Goal: Information Seeking & Learning: Learn about a topic

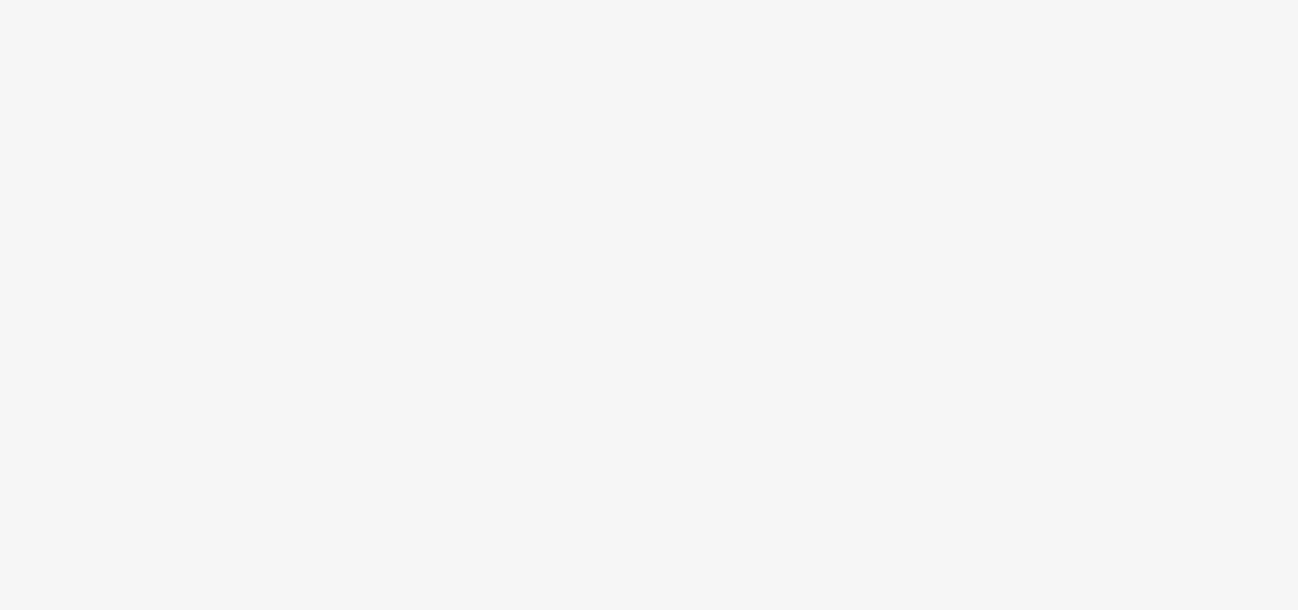
click at [731, 223] on body at bounding box center [649, 305] width 1298 height 610
click at [677, 302] on body at bounding box center [649, 305] width 1298 height 610
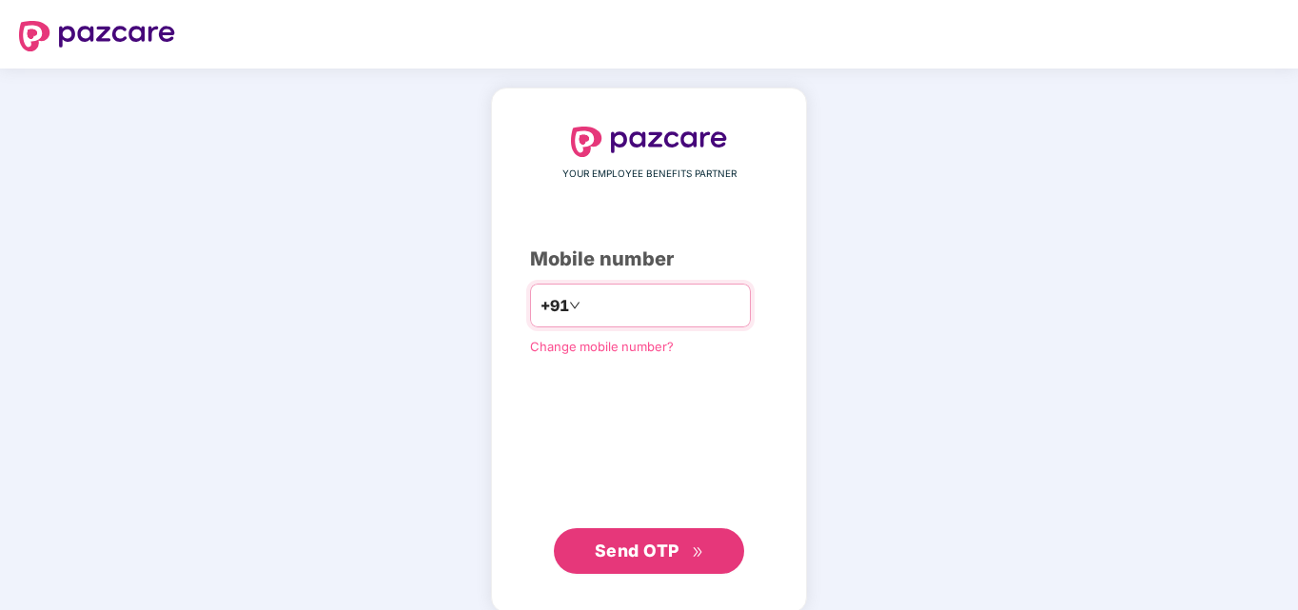
click at [720, 308] on input "**********" at bounding box center [662, 305] width 156 height 30
type input "**********"
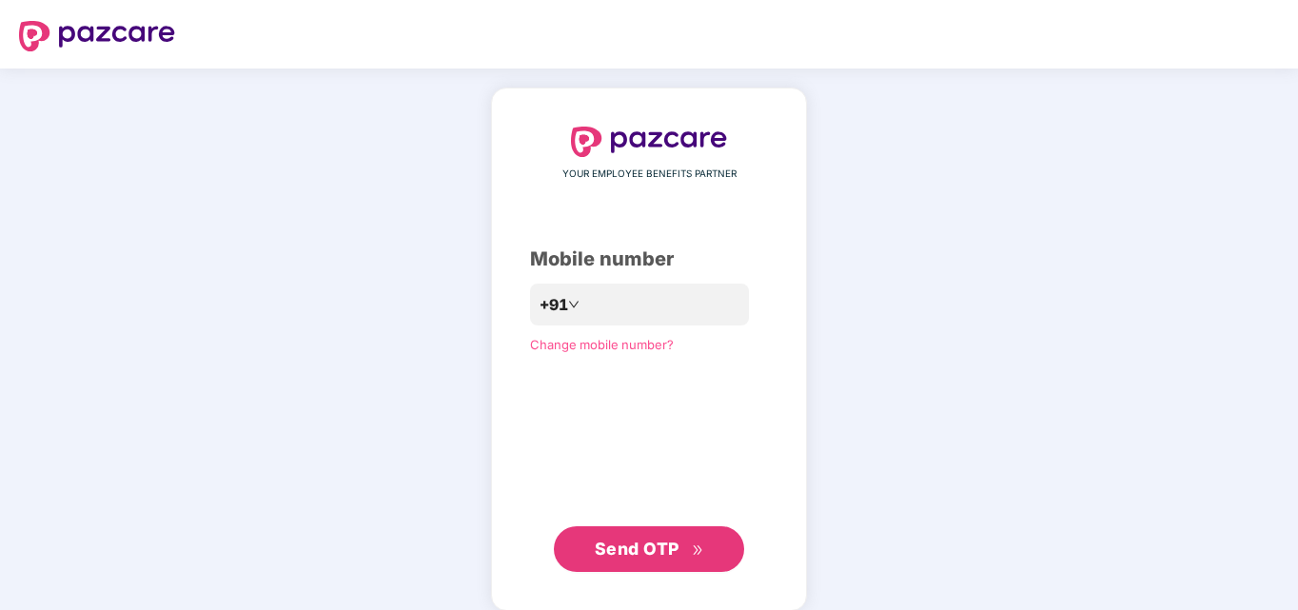
click at [665, 539] on span "Send OTP" at bounding box center [637, 549] width 85 height 20
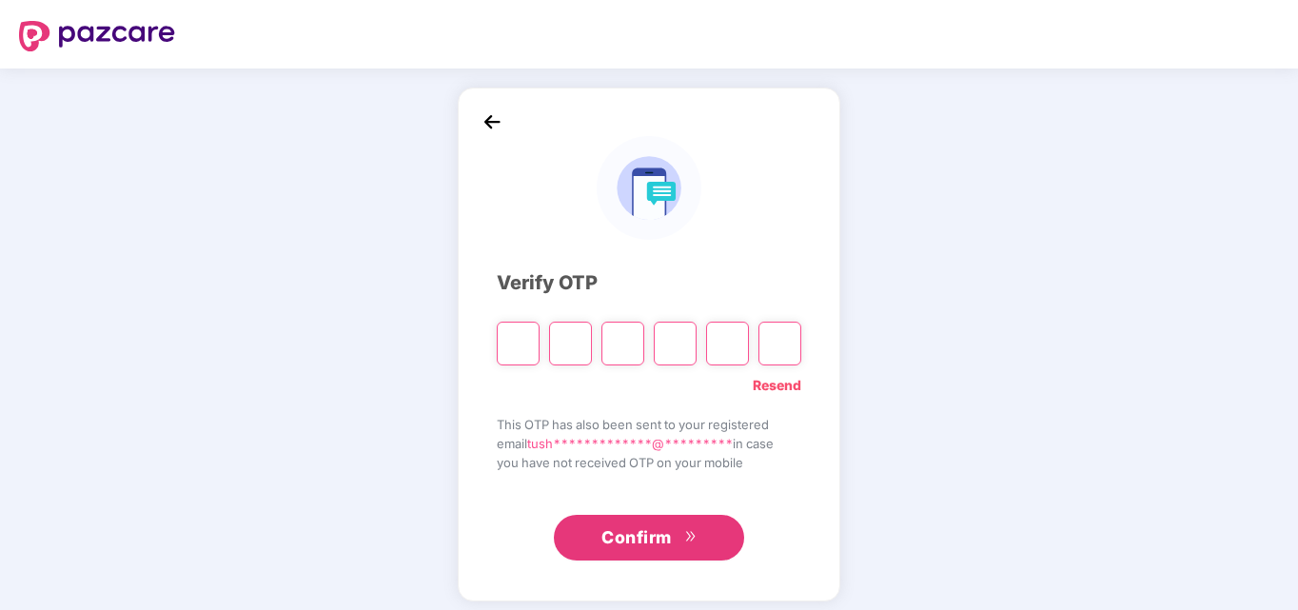
type input "*"
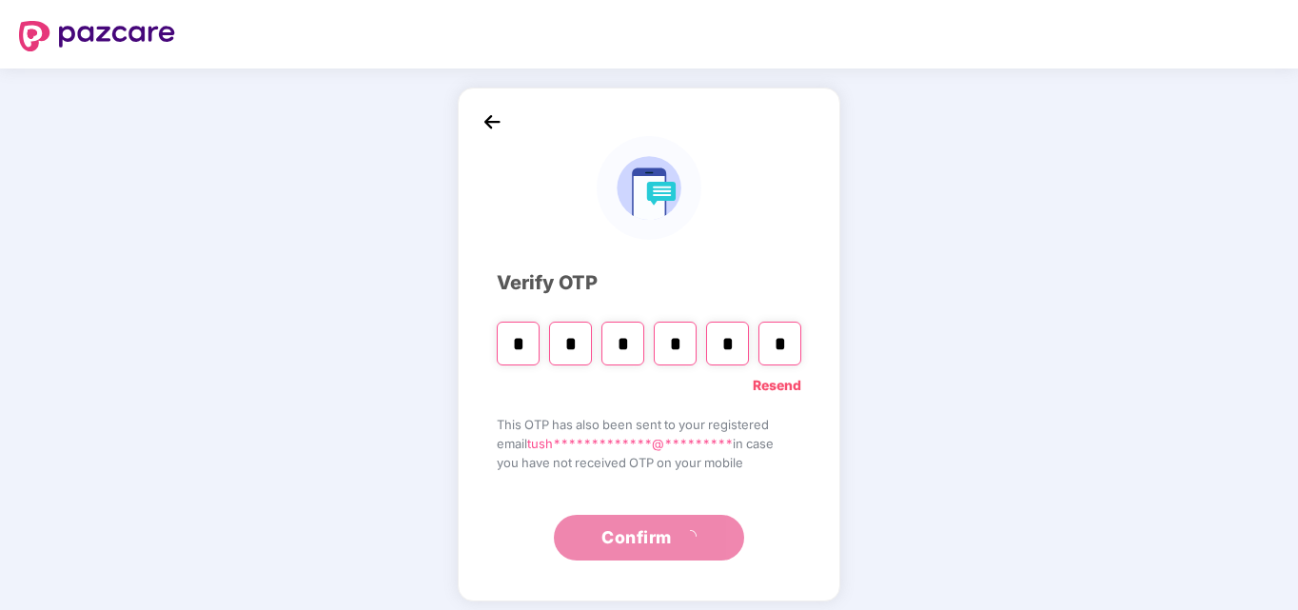
type input "*"
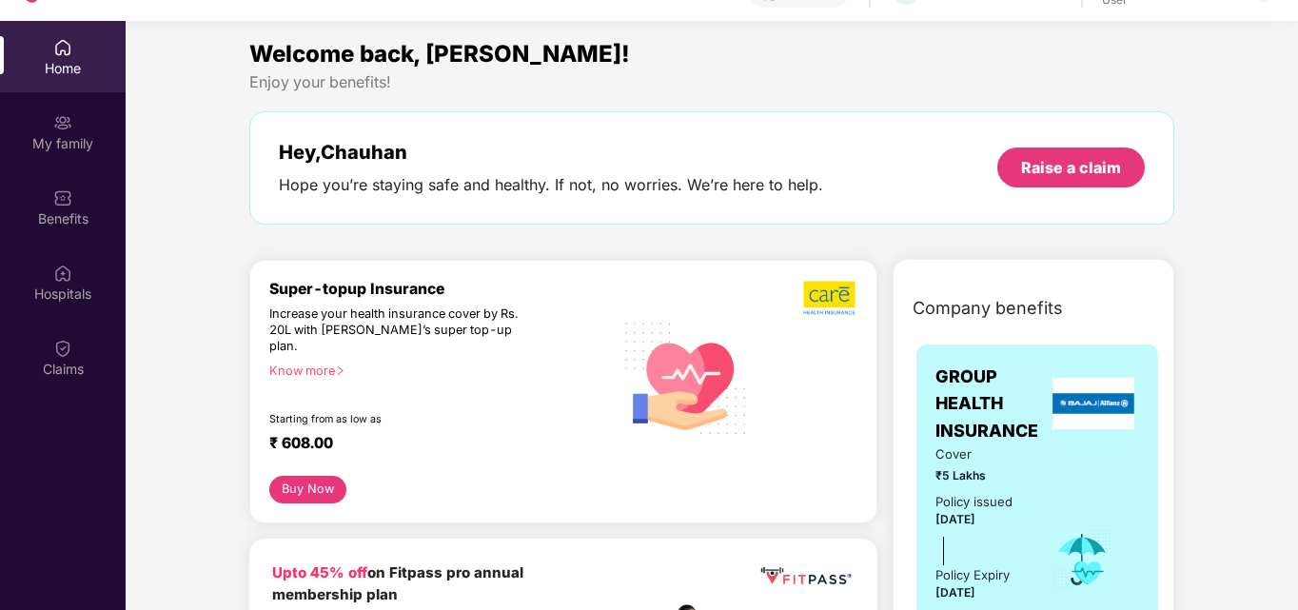
scroll to position [107, 0]
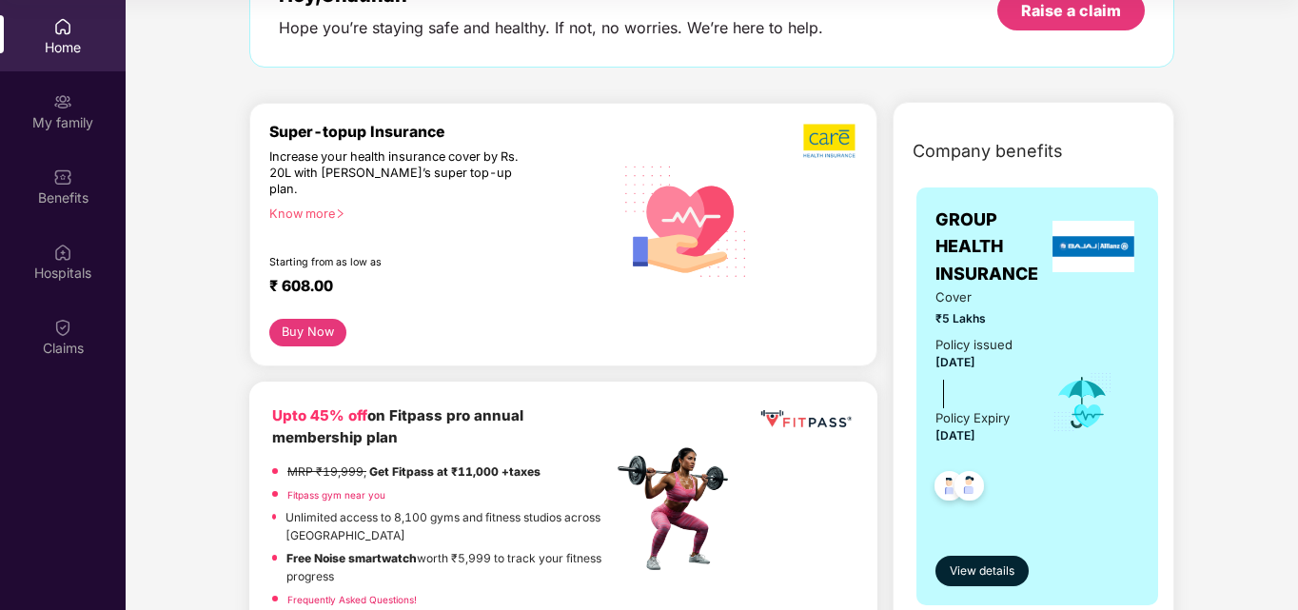
scroll to position [152, 0]
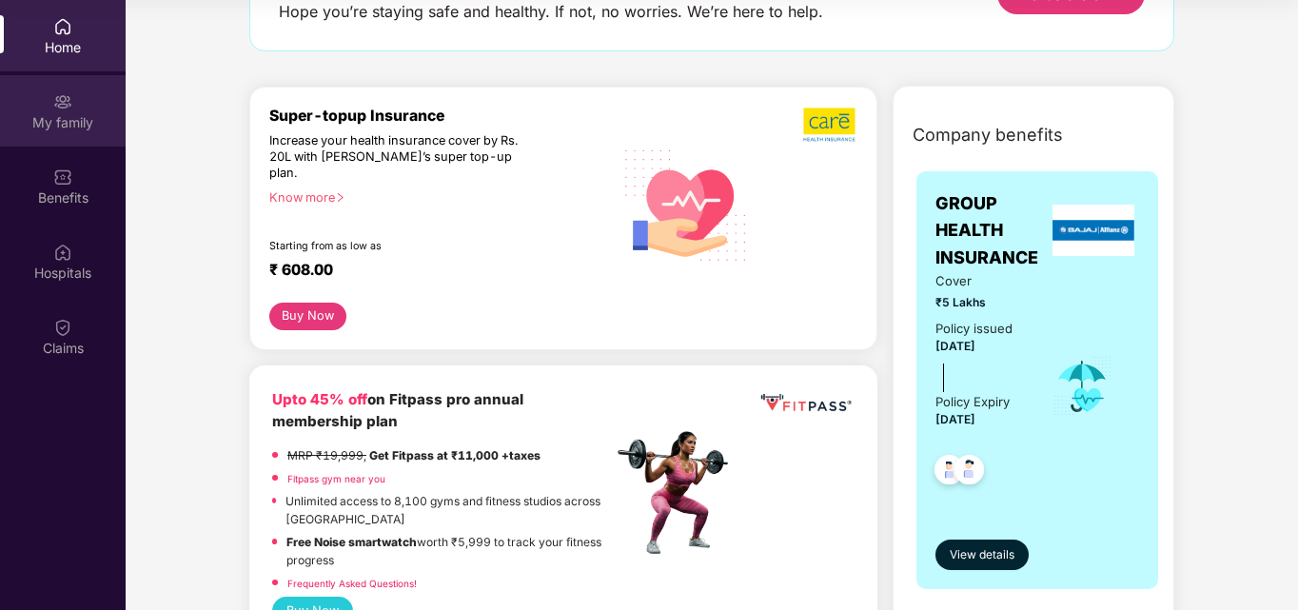
click at [69, 116] on div "My family" at bounding box center [63, 122] width 126 height 19
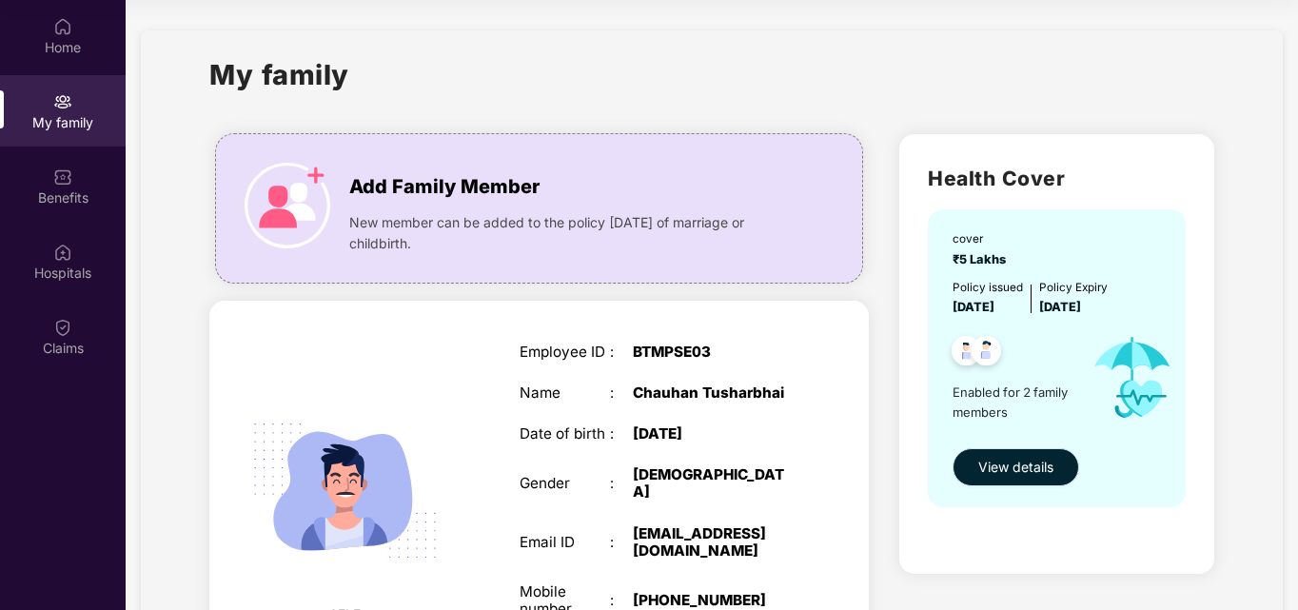
click at [979, 477] on span "View details" at bounding box center [1015, 467] width 75 height 21
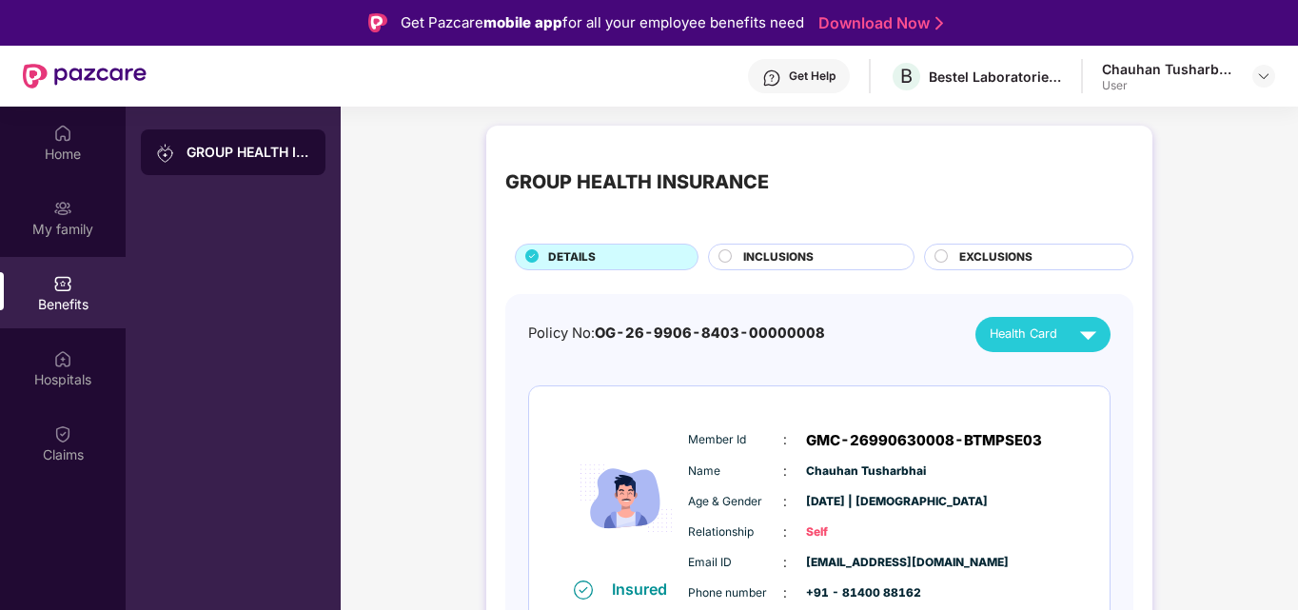
click at [779, 260] on span "INCLUSIONS" at bounding box center [778, 257] width 70 height 18
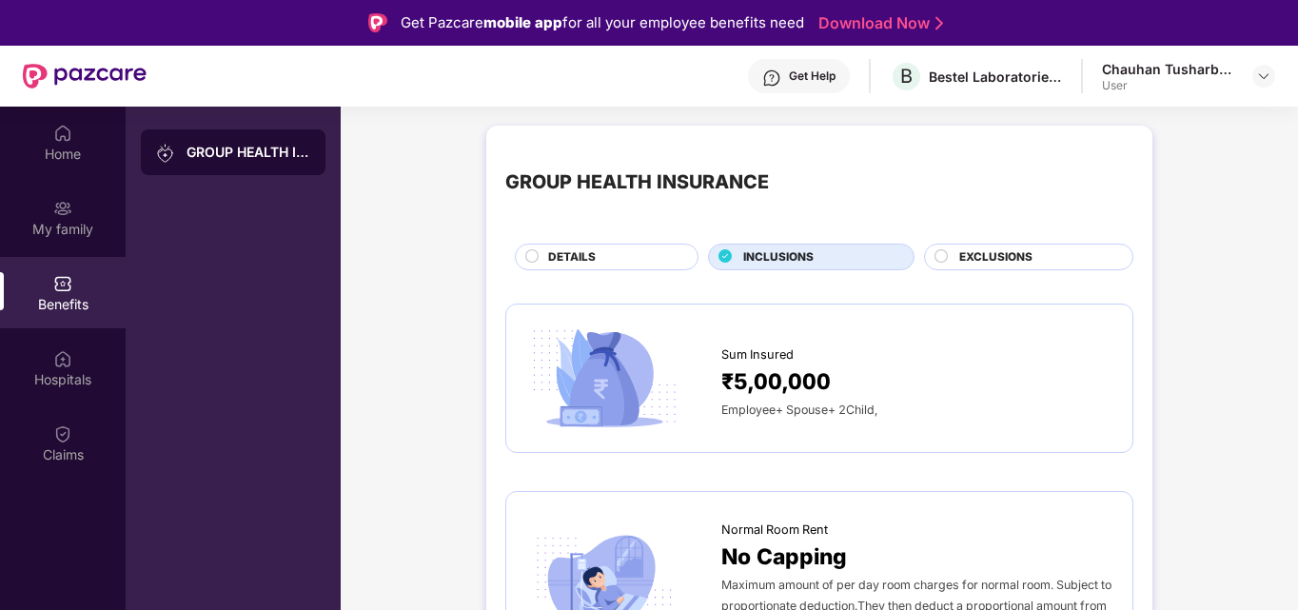
click at [952, 255] on div "EXCLUSIONS" at bounding box center [1036, 258] width 173 height 21
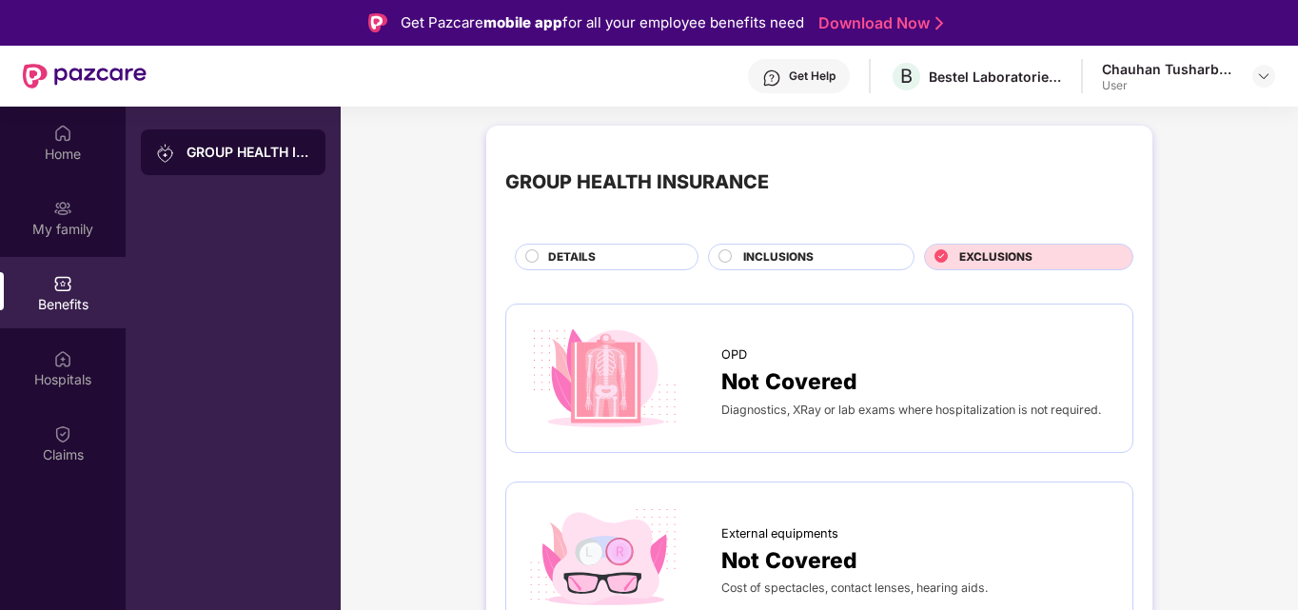
click at [529, 253] on circle at bounding box center [532, 255] width 12 height 12
